Goal: Complete application form

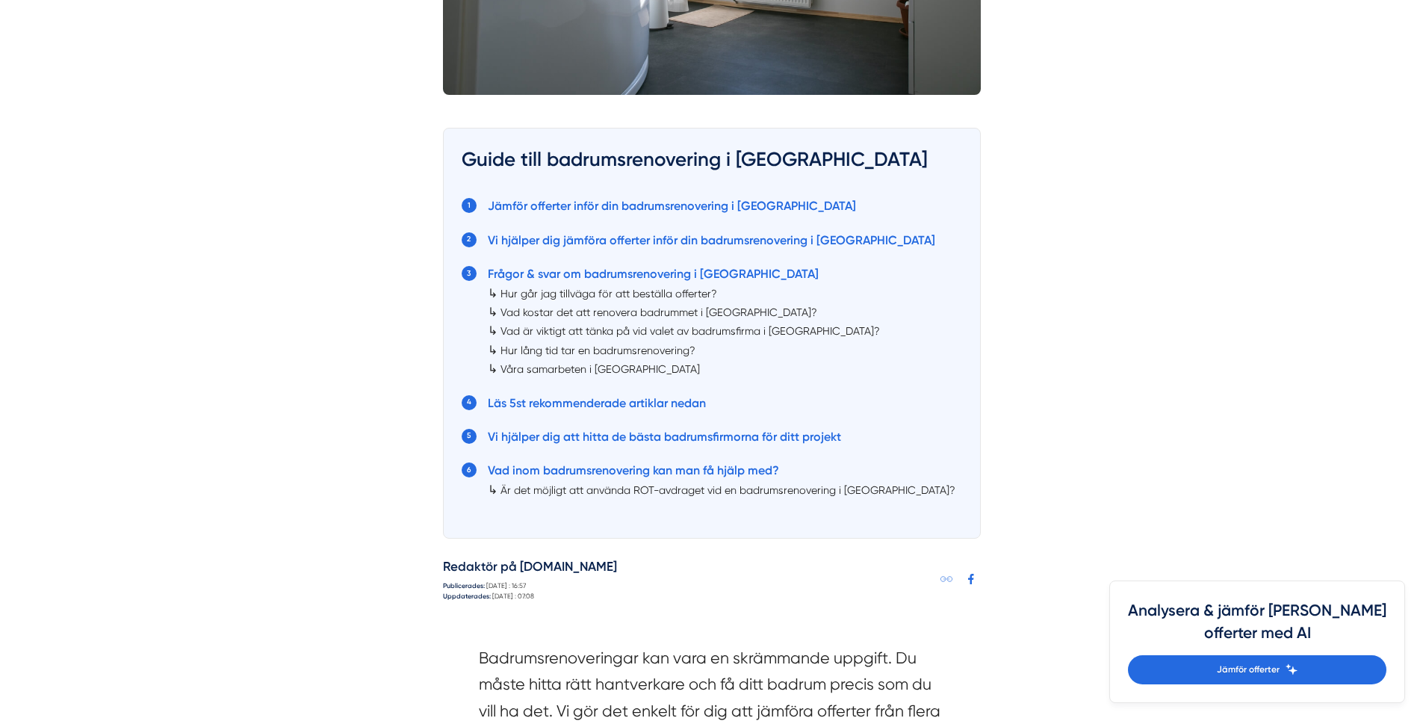
scroll to position [747, 0]
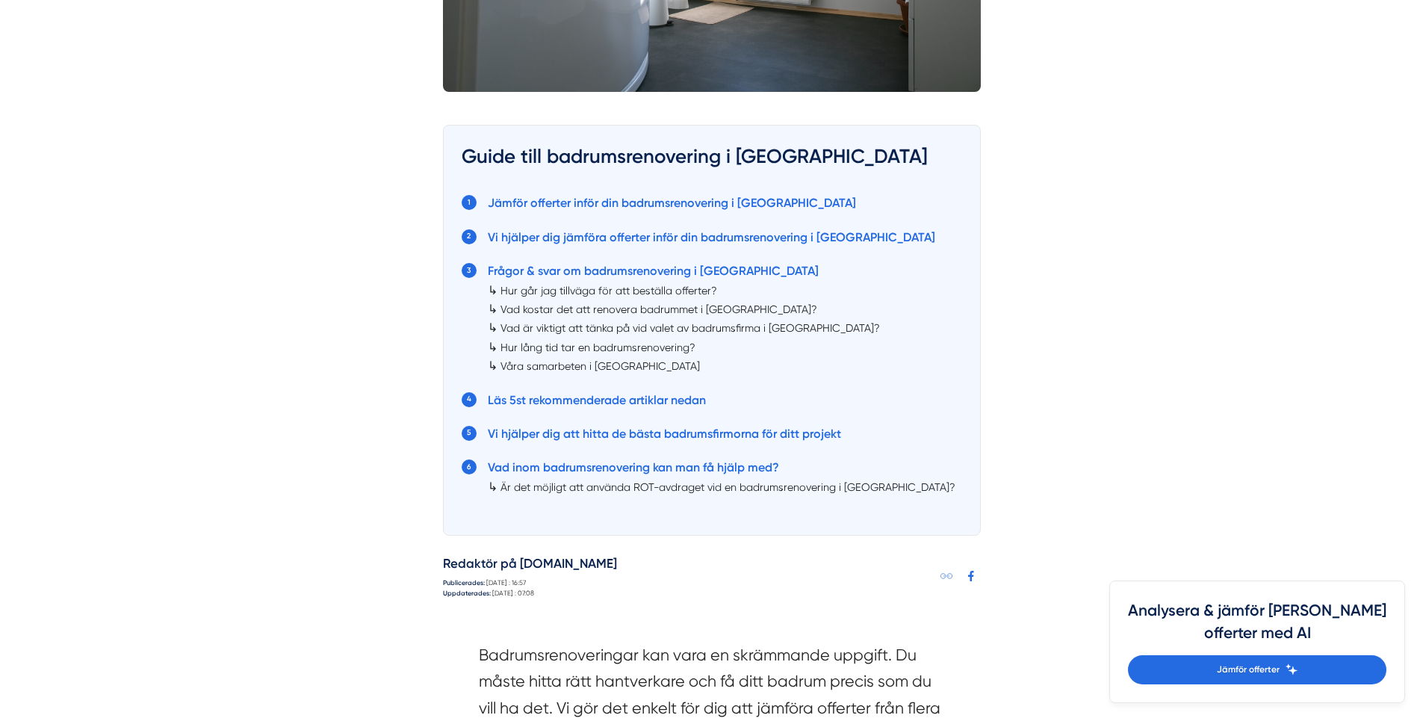
click at [542, 308] on link "Vad kostar det att renovera badrummet i Skåne?" at bounding box center [658, 309] width 317 height 12
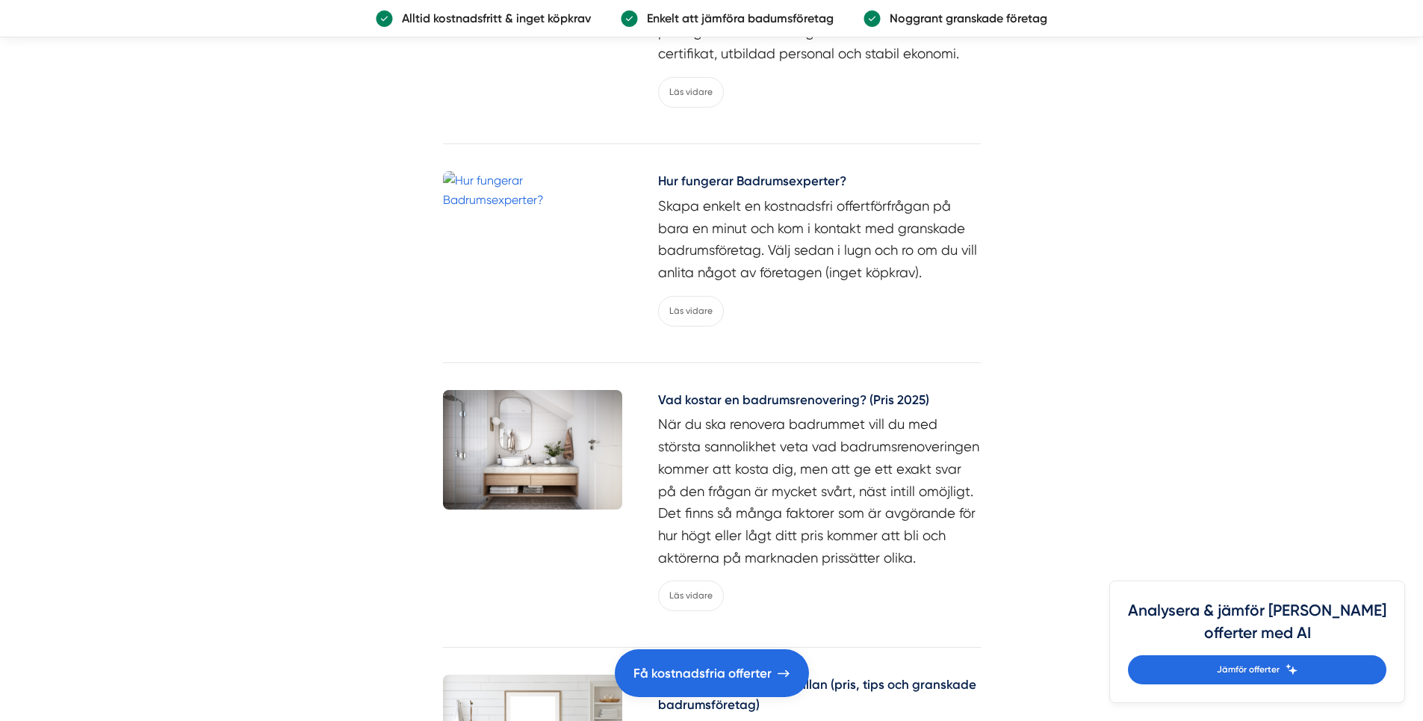
scroll to position [4856, 0]
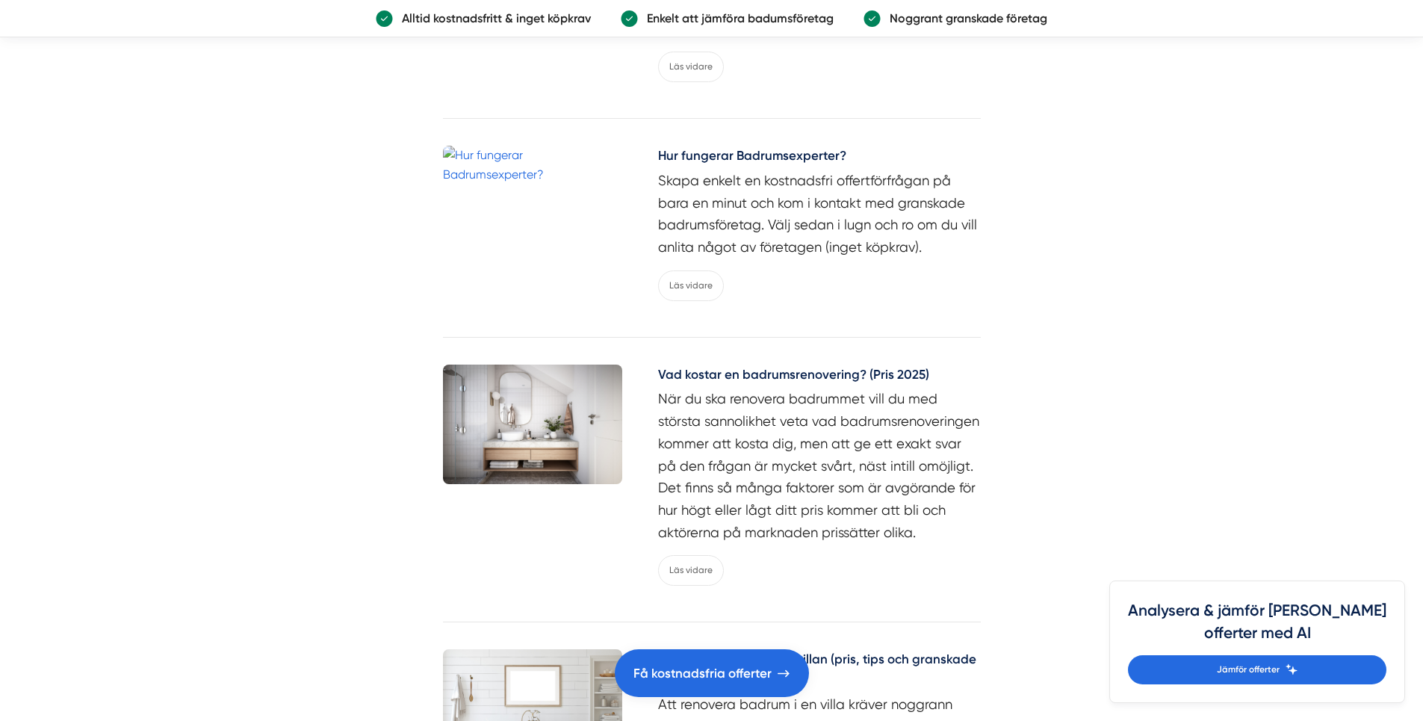
click at [535, 364] on img at bounding box center [532, 423] width 179 height 119
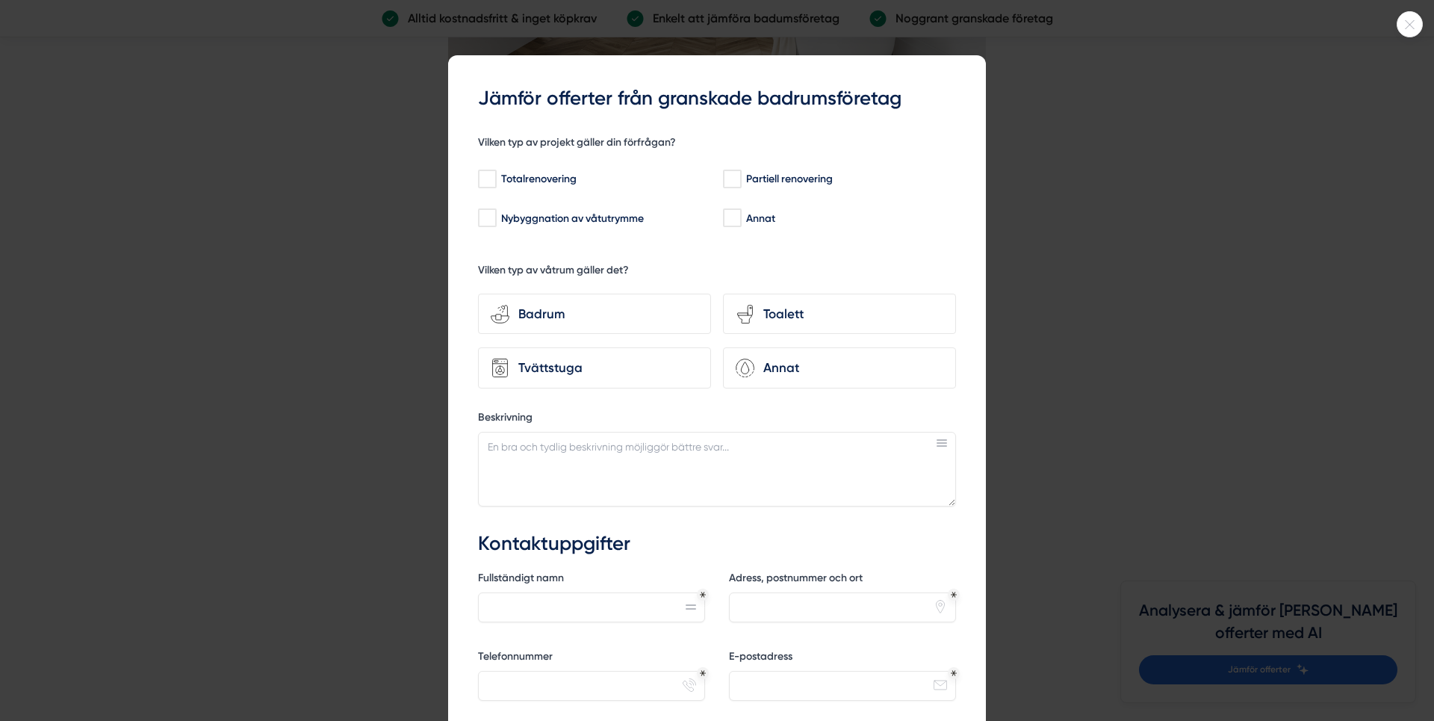
scroll to position [4257, 0]
click at [729, 180] on input "Partiell renovering" at bounding box center [731, 179] width 17 height 15
checkbox input "true"
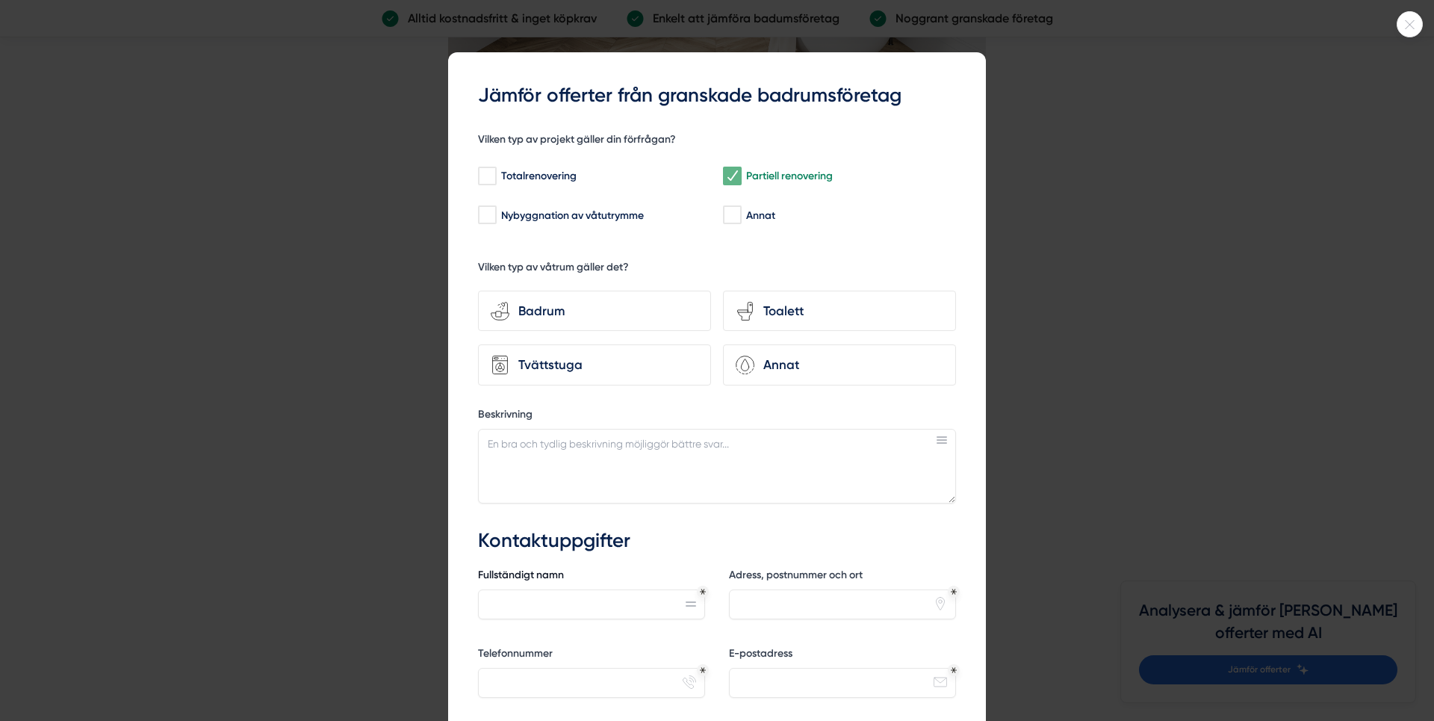
scroll to position [0, 0]
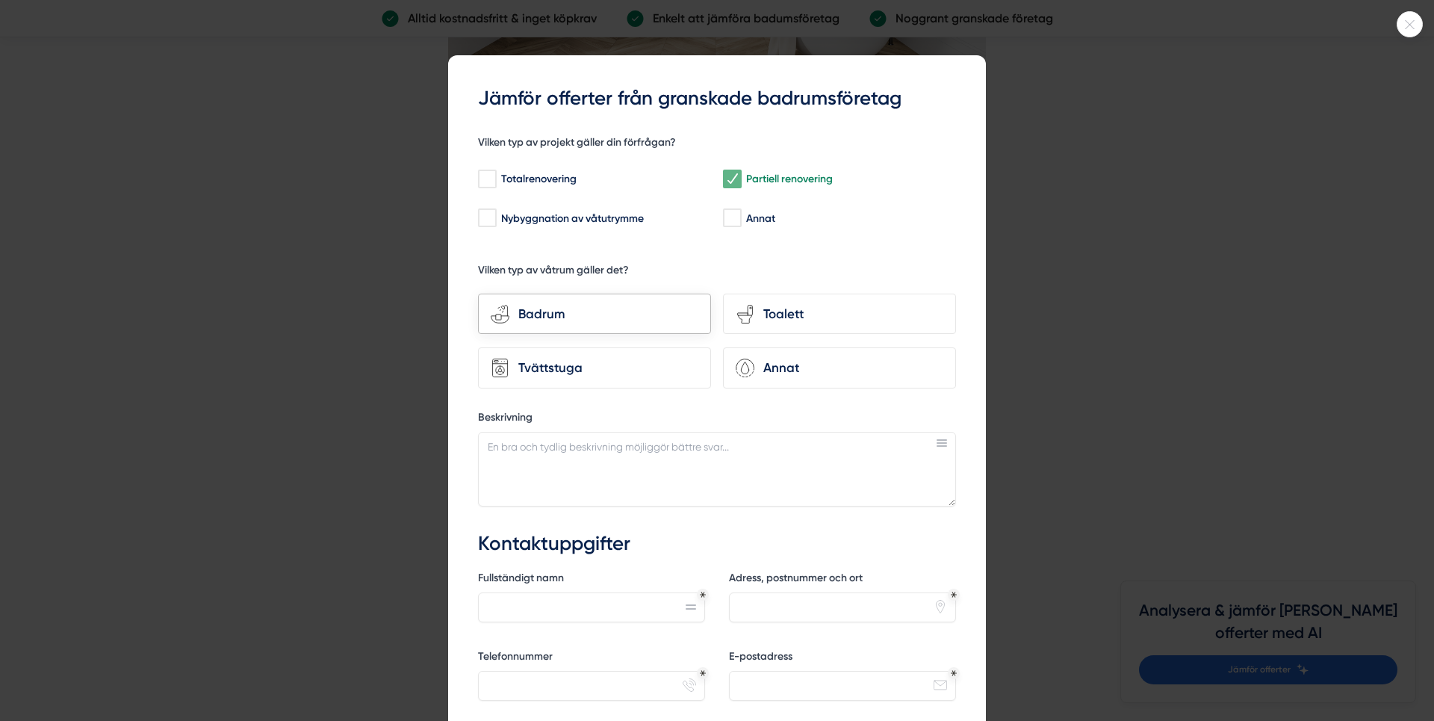
click at [499, 313] on icon "bathroom-tub-towel" at bounding box center [500, 314] width 19 height 19
click at [0, 0] on input "bathroom-tub-towel Badrum" at bounding box center [0, 0] width 0 height 0
click at [543, 455] on textarea "Beskrivning" at bounding box center [717, 469] width 478 height 75
click at [540, 447] on textarea "vill renovera badrum från 2001, byta våtrumsmatta och väggar," at bounding box center [717, 469] width 478 height 75
click at [826, 447] on textarea "vill renovera 5 kvm badrum från 2001, byta våtrumsmatta och väggar," at bounding box center [717, 469] width 478 height 75
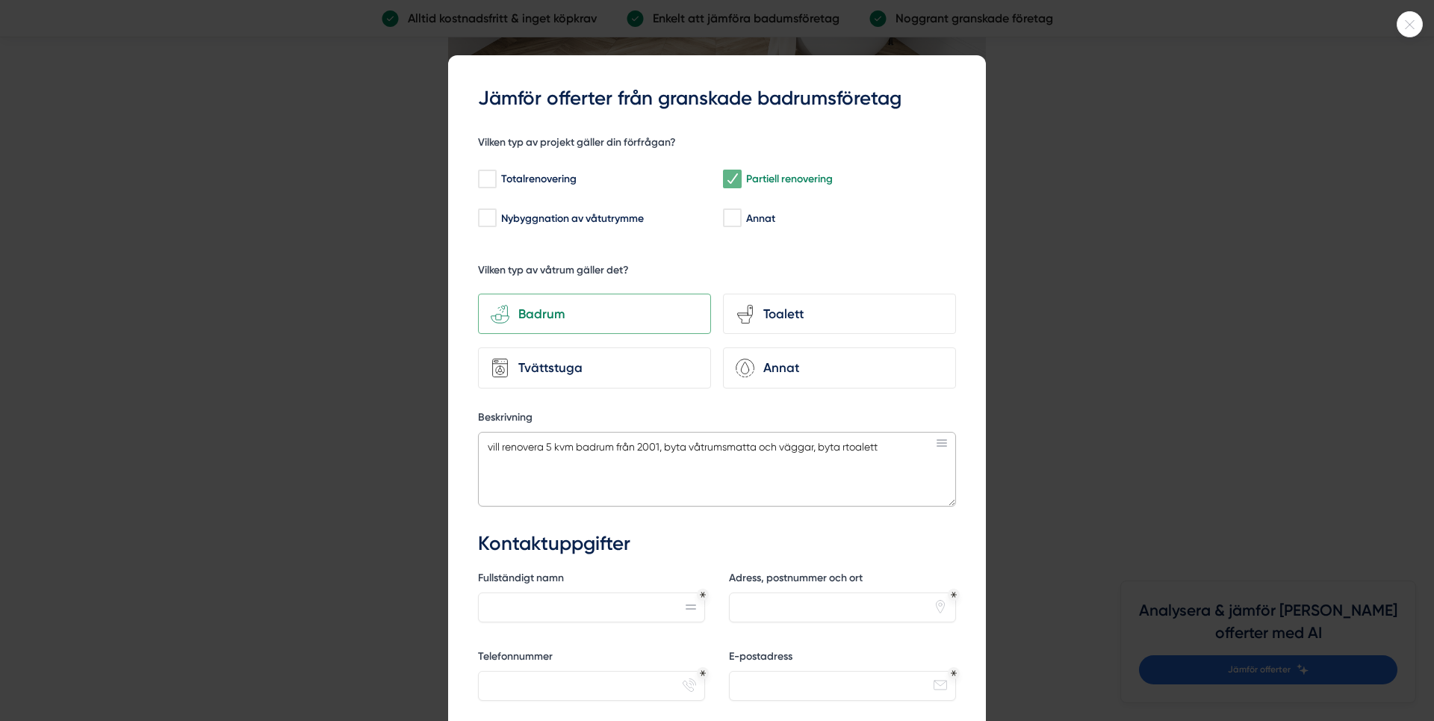
click at [842, 446] on textarea "vill renovera 5 kvm badrum från 2001, byta våtrumsmatta och väggar, byta rtoale…" at bounding box center [717, 469] width 478 height 75
click at [878, 445] on textarea "vill renovera 5 kvm badrum från 2001, byta våtrumsmatta och väggar, byta toalett" at bounding box center [717, 469] width 478 height 75
click at [919, 447] on textarea "vill renovera 5 kvm badrum från 2001, byta våtrumsmatta och väggar, byta toalet…" at bounding box center [717, 469] width 478 height 75
click at [714, 464] on textarea "vill renovera 5 kvm badrum från 2001, byta våtrumsmatta och väggar, byta toalet…" at bounding box center [717, 469] width 478 height 75
click at [833, 462] on textarea "vill renovera 5 kvm badrum från 2001, byta våtrumsmatta och väggar, byta toalet…" at bounding box center [717, 469] width 478 height 75
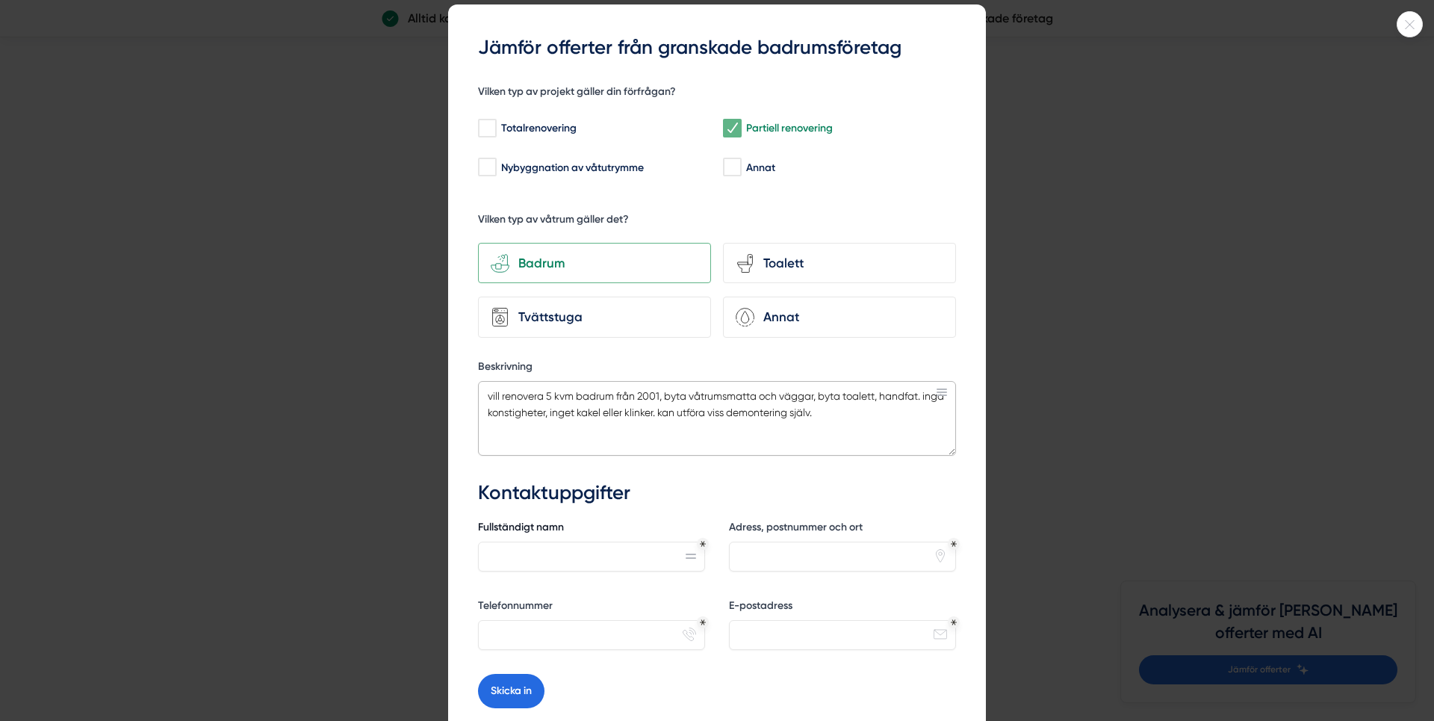
scroll to position [75, 0]
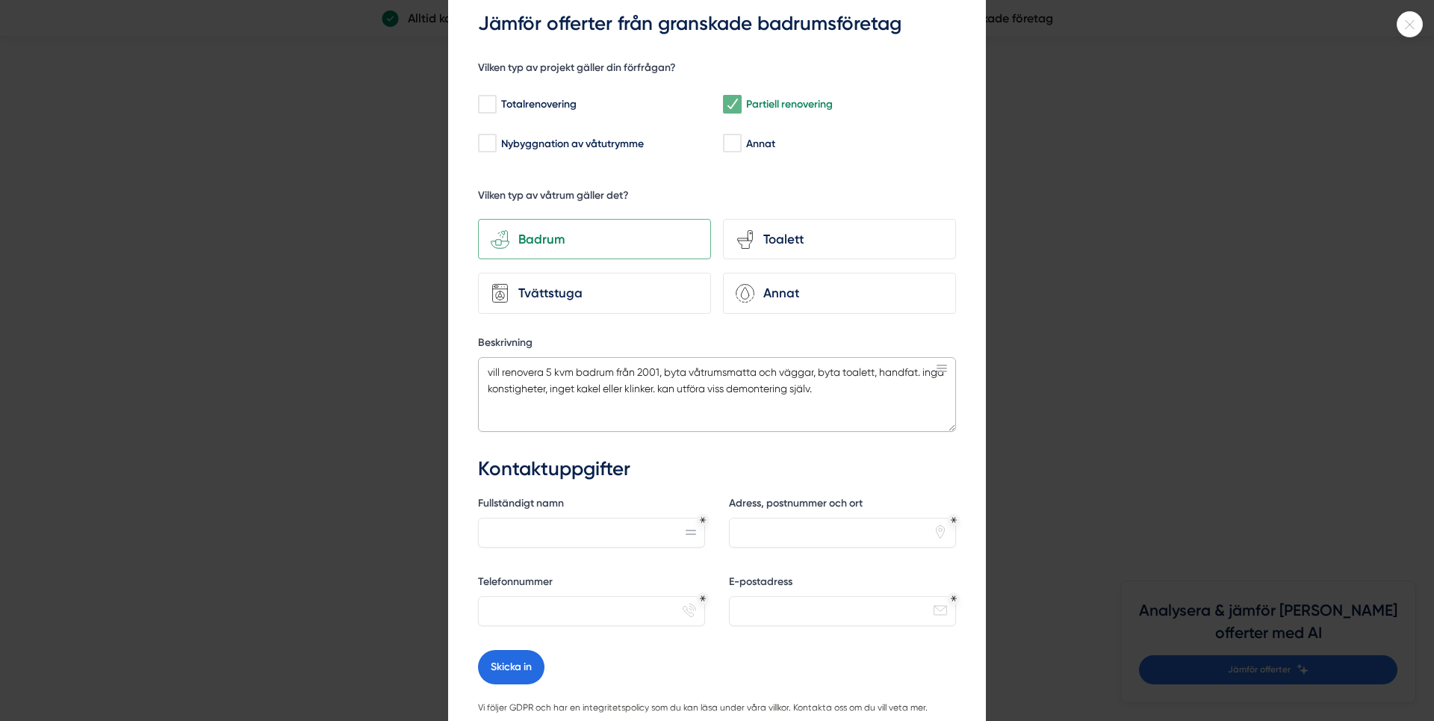
type textarea "vill renovera 5 kvm badrum från 2001, byta våtrumsmatta och väggar, byta toalet…"
click at [561, 532] on input "Fullständigt namn" at bounding box center [591, 533] width 227 height 30
type input "Mikael Ramnesäter"
click at [768, 536] on input "Adress, postnummer och ort" at bounding box center [842, 533] width 227 height 30
type input "Anderstorp 4978, 26454 Ljungbyhed"
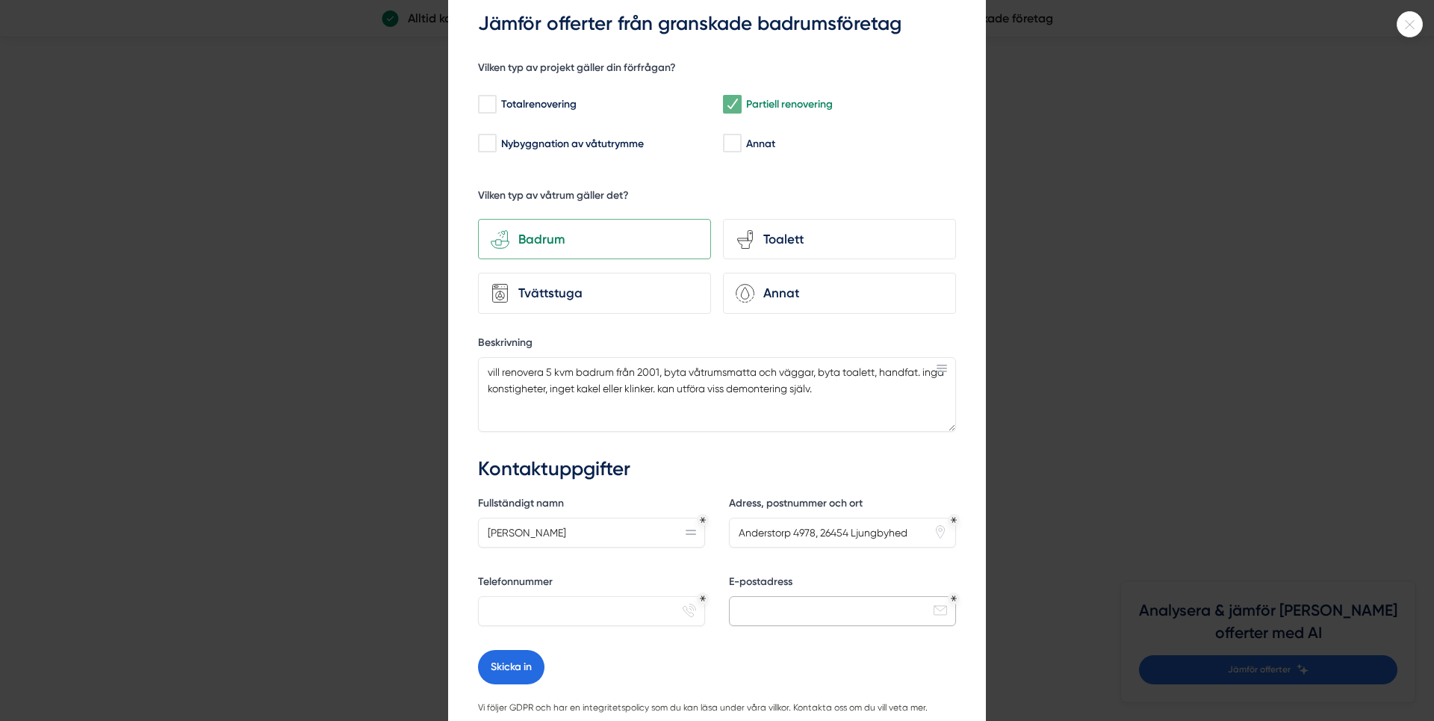
click at [767, 611] on input "E-postadress" at bounding box center [842, 611] width 227 height 30
drag, startPoint x: 768, startPoint y: 614, endPoint x: 751, endPoint y: 608, distance: 18.2
click at [751, 608] on input "E-postadress" at bounding box center [842, 611] width 227 height 30
click at [796, 609] on input "mikael@" at bounding box center [842, 611] width 227 height 30
type input "mikael@ramnesater.se"
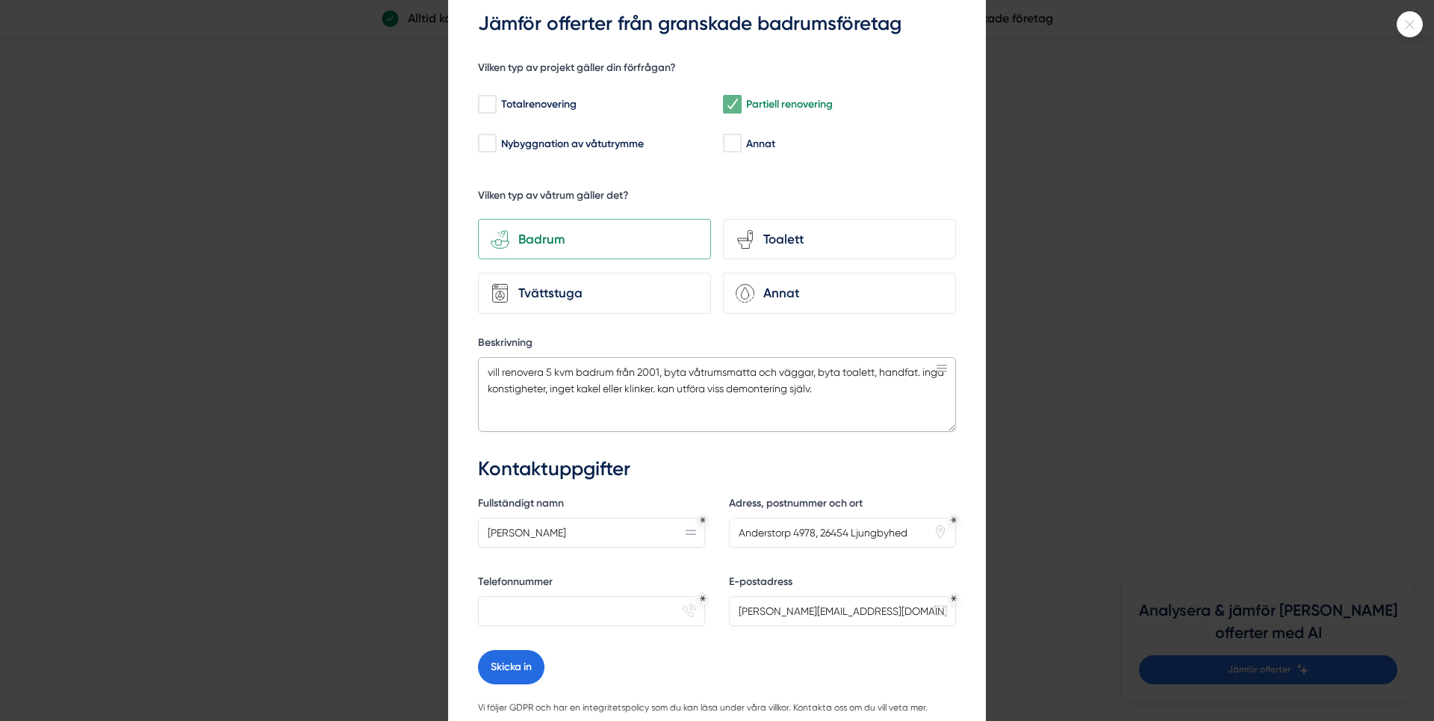
click at [848, 388] on textarea "vill renovera 5 kvm badrum från 2001, byta våtrumsmatta och väggar, byta toalet…" at bounding box center [717, 394] width 478 height 75
type textarea "vill renovera 5 kvm badrum från 2001, byta våtrumsmatta och väggar, byta toalet…"
click at [535, 608] on input "Telefonnummer" at bounding box center [591, 611] width 227 height 30
type input "0707688833"
click at [493, 662] on button "Skicka in" at bounding box center [511, 667] width 66 height 34
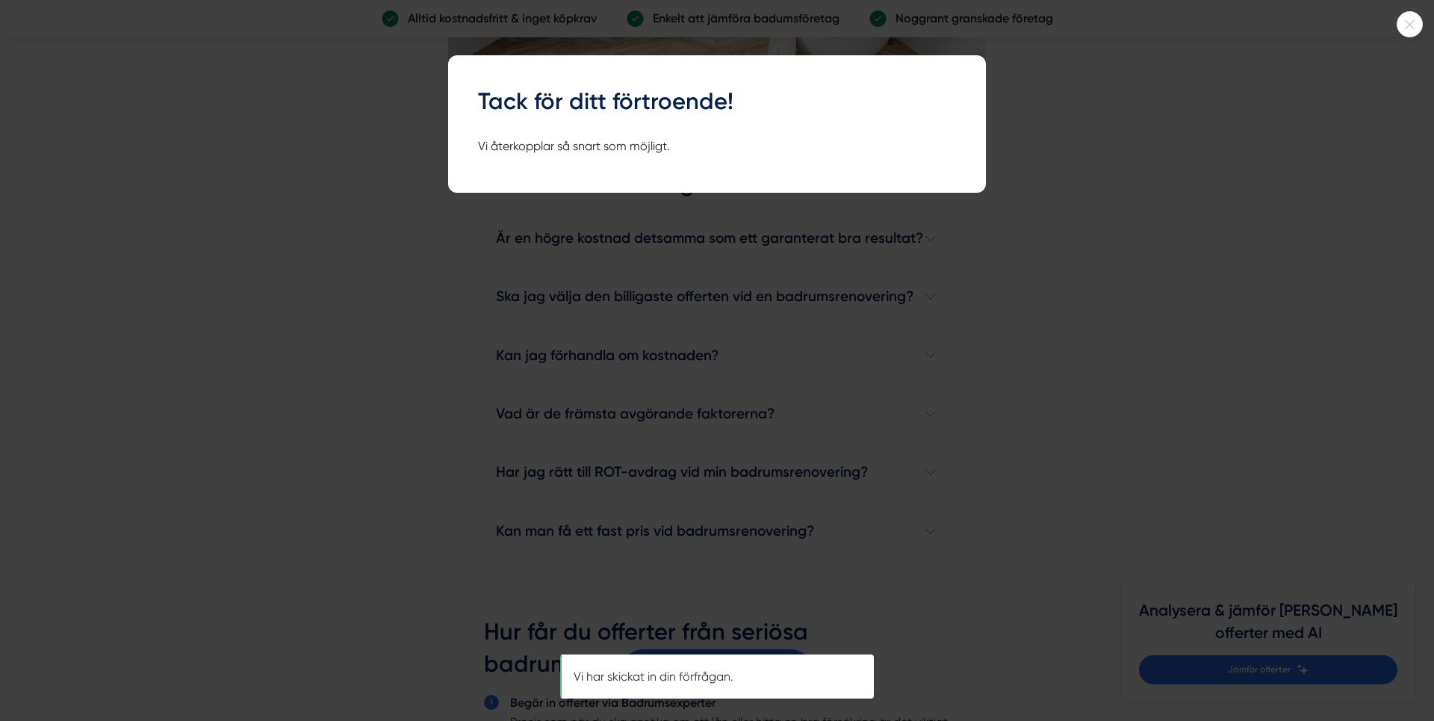
scroll to position [0, 0]
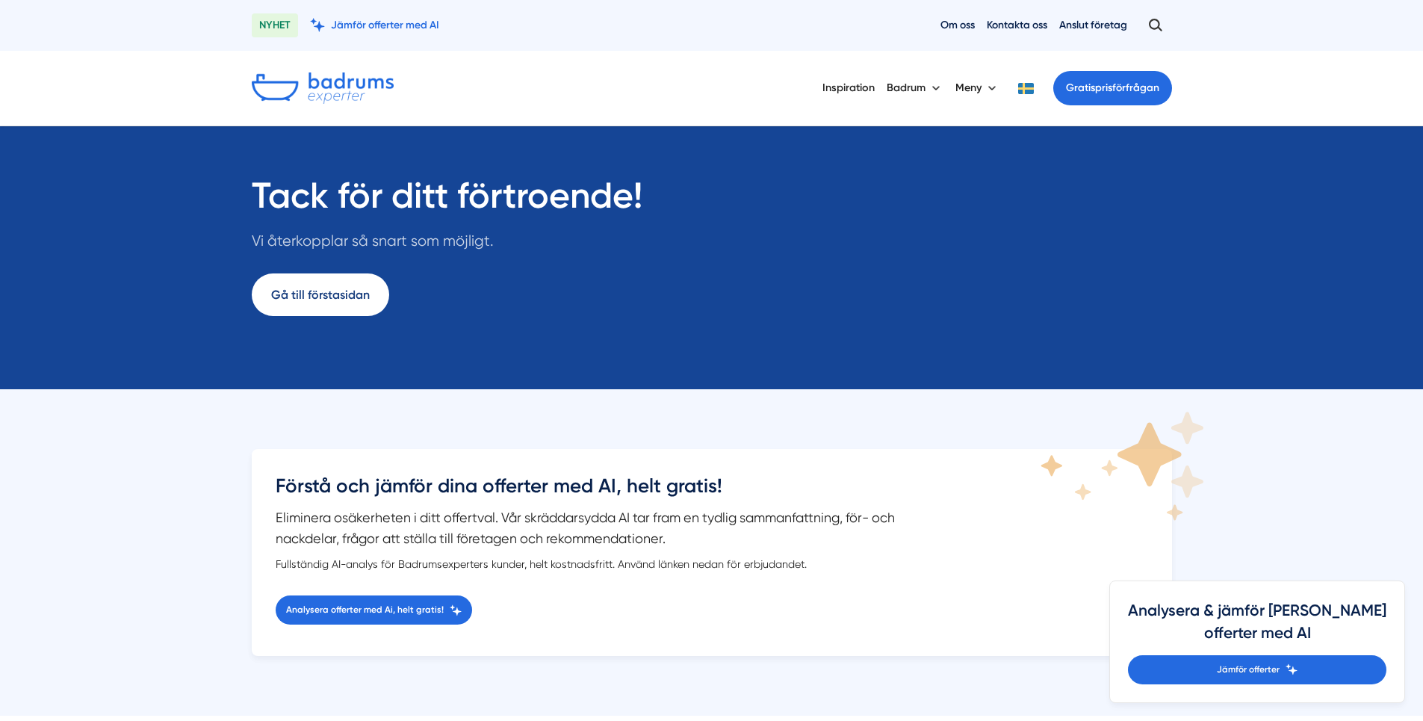
click at [311, 293] on link "Gå till förstasidan" at bounding box center [320, 294] width 137 height 43
